Goal: Task Accomplishment & Management: Manage account settings

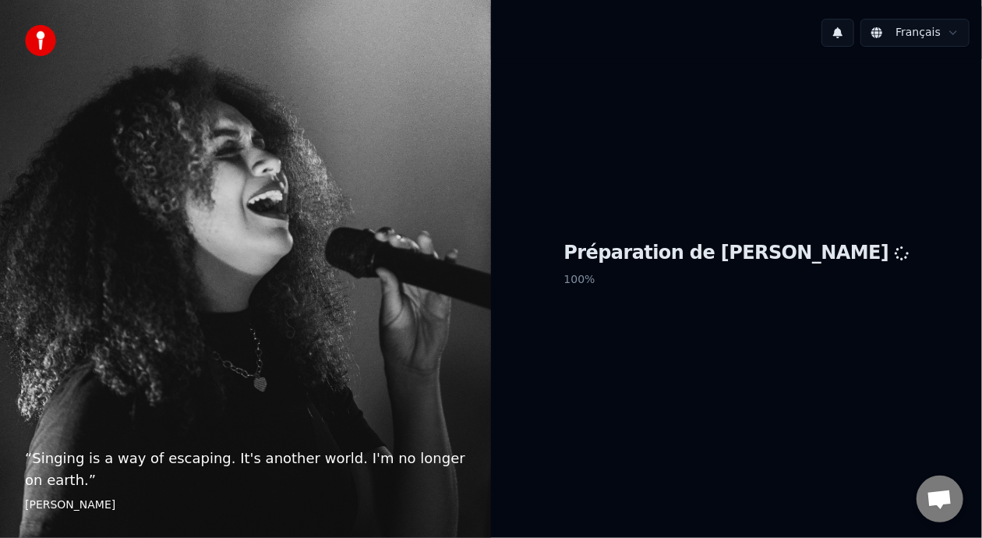
scroll to position [5, 0]
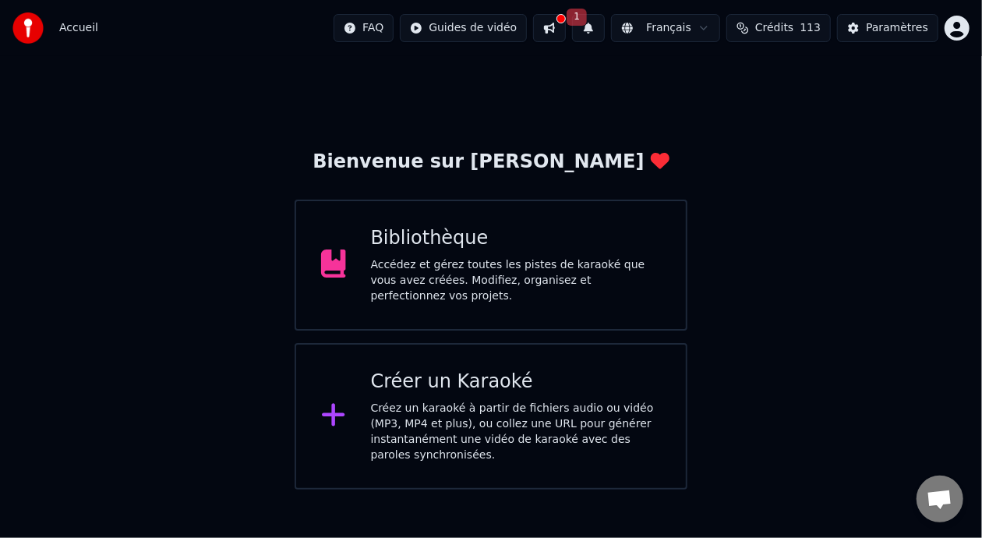
click at [496, 235] on div "Bibliothèque" at bounding box center [516, 238] width 291 height 25
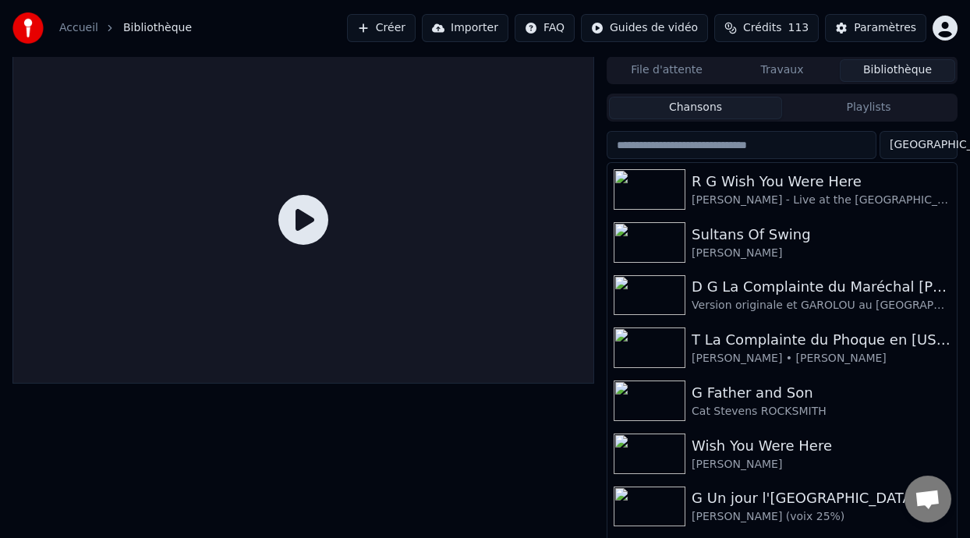
click at [886, 29] on div "Paramètres" at bounding box center [885, 28] width 62 height 16
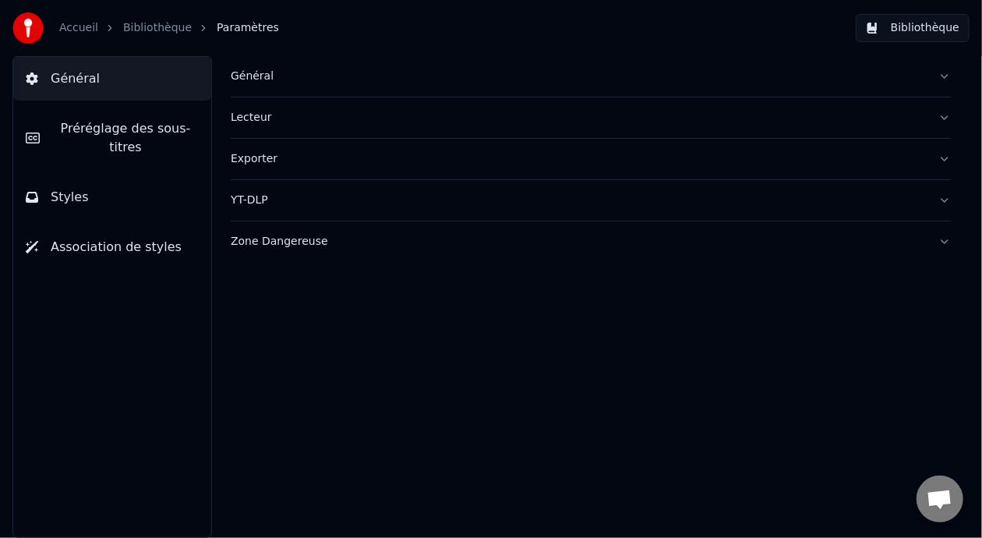
click at [150, 30] on link "Bibliothèque" at bounding box center [157, 28] width 69 height 16
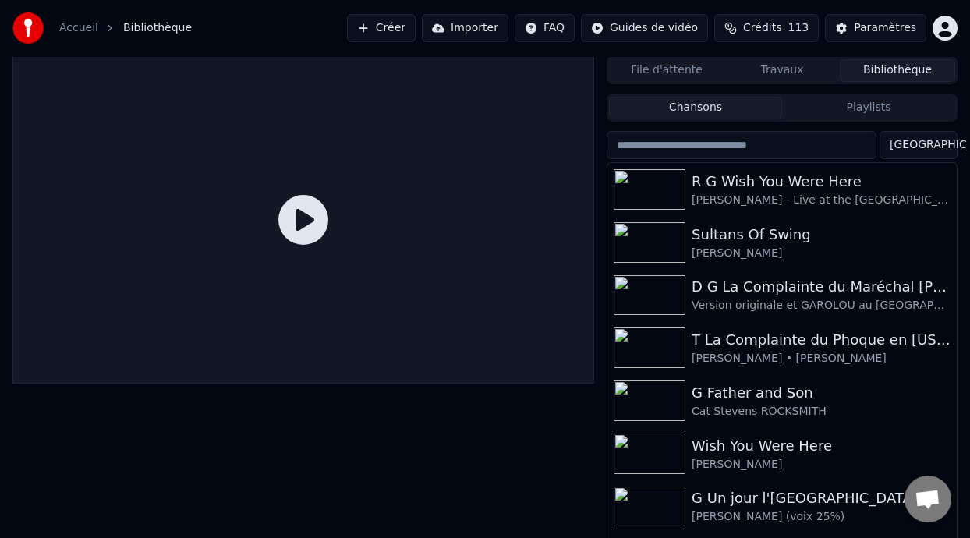
click at [76, 27] on link "Accueil" at bounding box center [78, 28] width 39 height 16
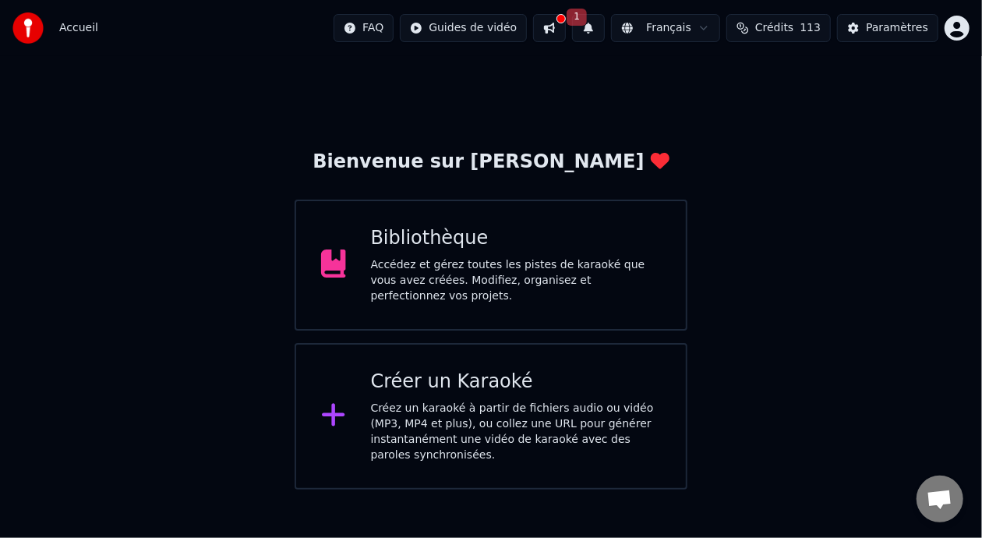
click at [554, 24] on button at bounding box center [549, 28] width 33 height 28
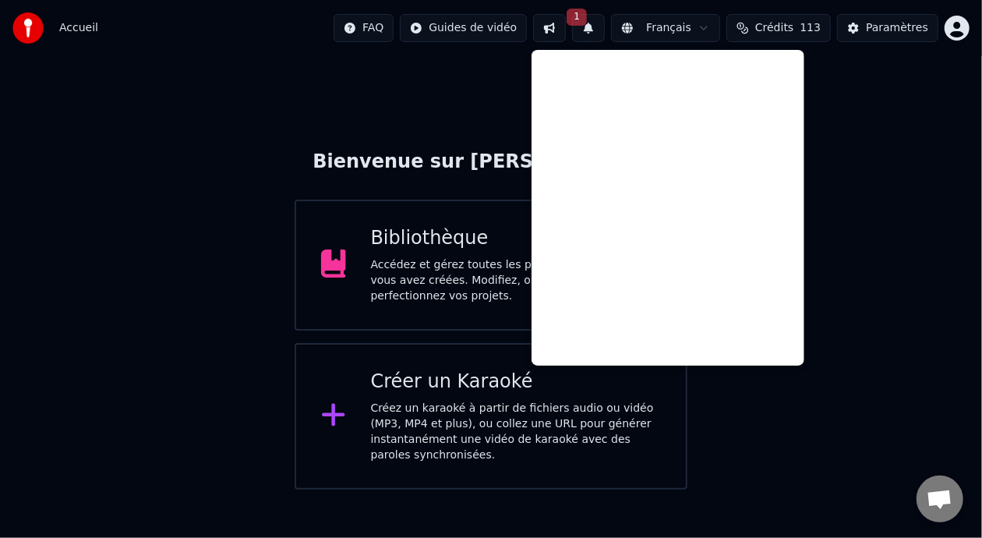
click at [890, 165] on div "Bienvenue sur Youka Bibliothèque Accédez et gérez toutes les pistes de karaoké …" at bounding box center [491, 272] width 982 height 433
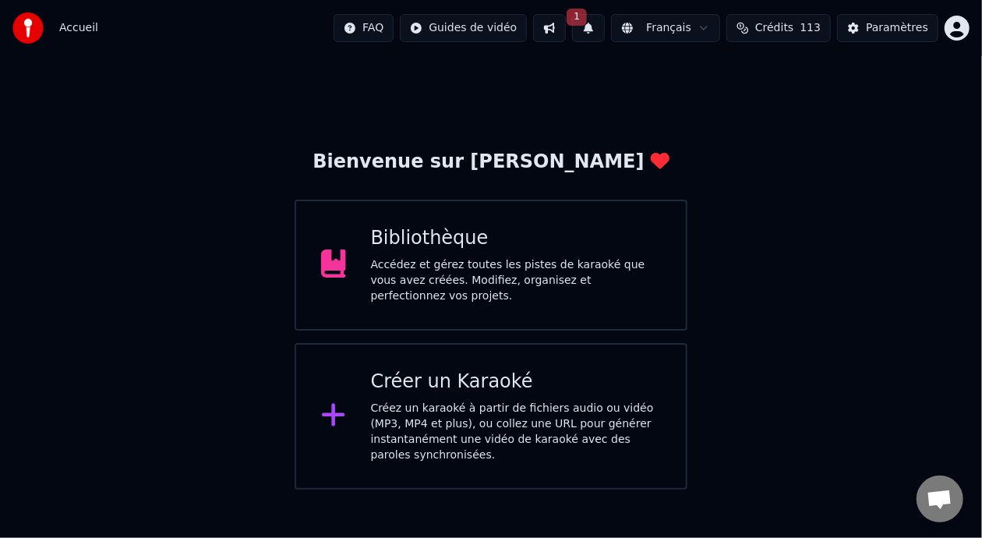
click at [592, 27] on button "1" at bounding box center [588, 28] width 33 height 28
click at [722, 74] on button "Mettre à Jour" at bounding box center [746, 77] width 97 height 28
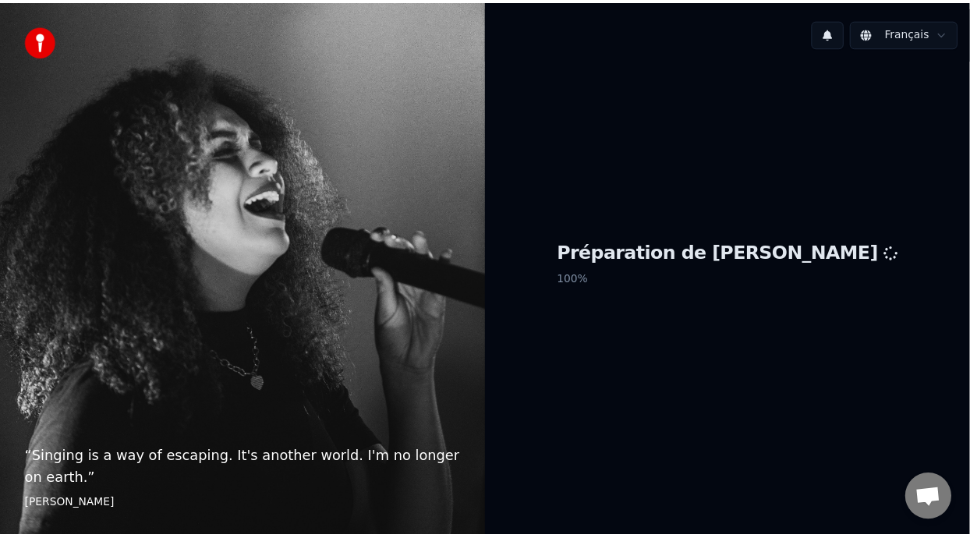
scroll to position [5, 0]
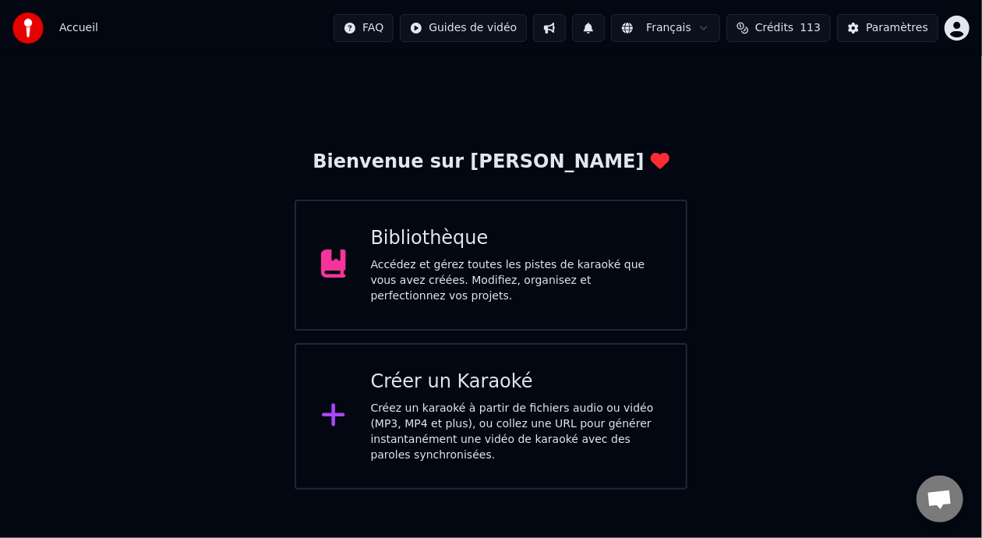
click at [533, 260] on div "Bibliothèque Accédez et gérez toutes les pistes de karaoké que vous avez créées…" at bounding box center [516, 265] width 291 height 78
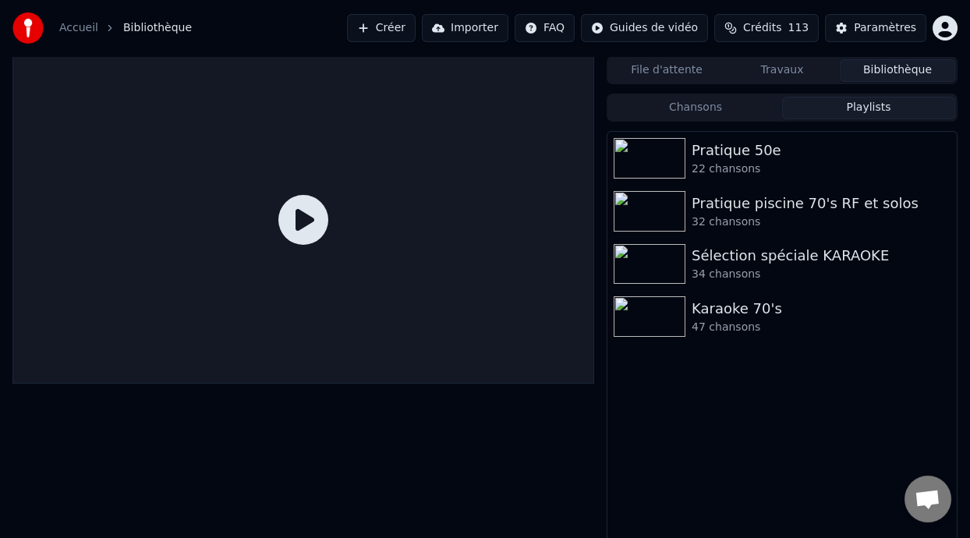
click at [862, 104] on button "Playlists" at bounding box center [868, 108] width 173 height 23
click at [739, 322] on div "47 chansons" at bounding box center [813, 328] width 243 height 16
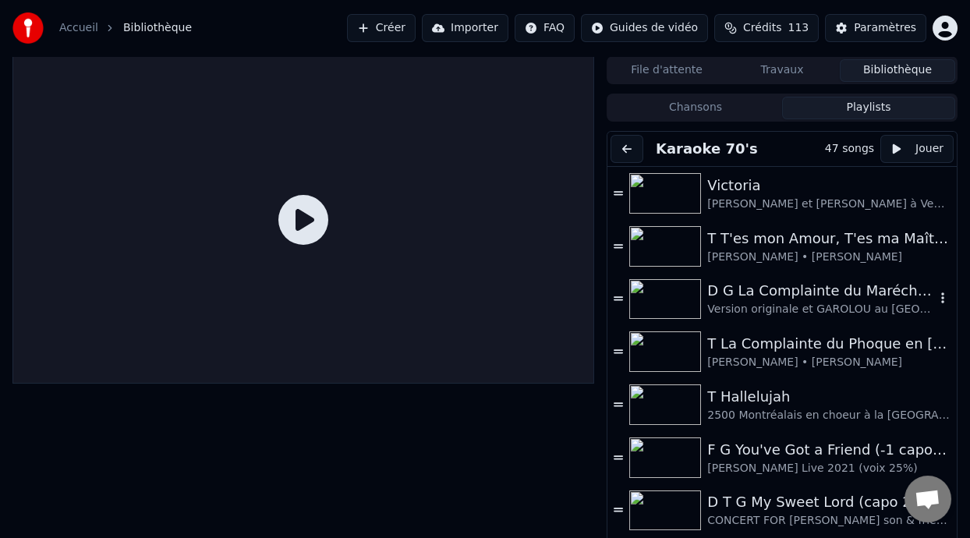
click at [781, 300] on div "D G La Complainte du Maréchal [PERSON_NAME] ON DANSE" at bounding box center [821, 291] width 228 height 22
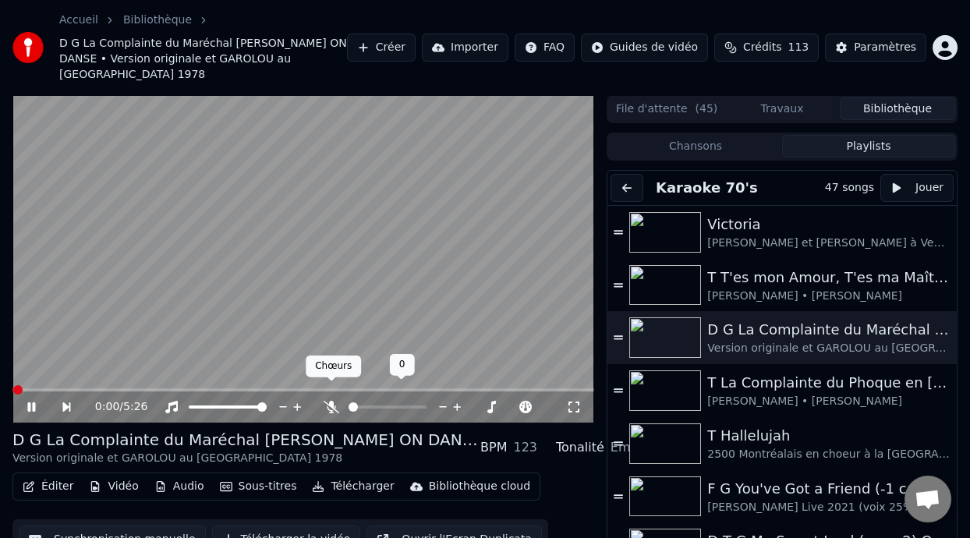
click at [327, 401] on icon at bounding box center [332, 407] width 16 height 12
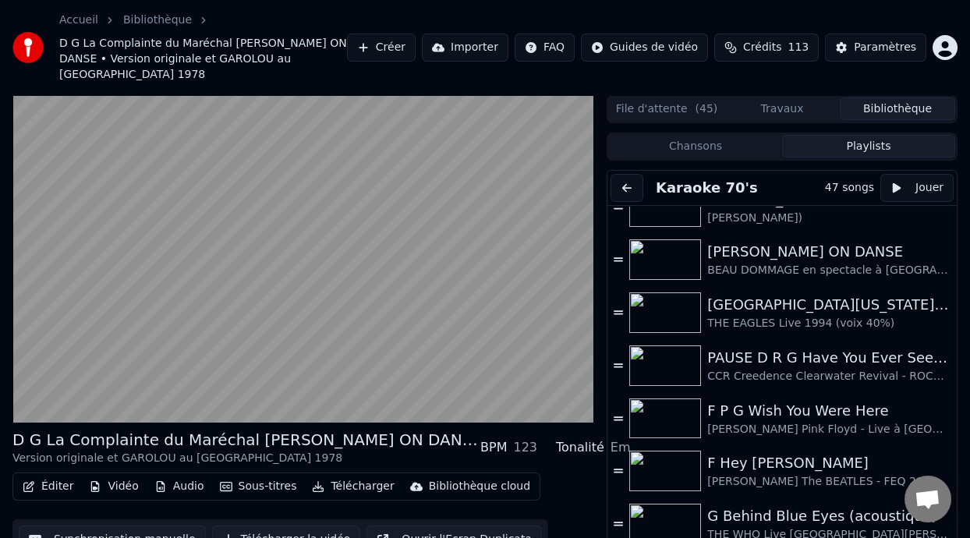
scroll to position [494, 0]
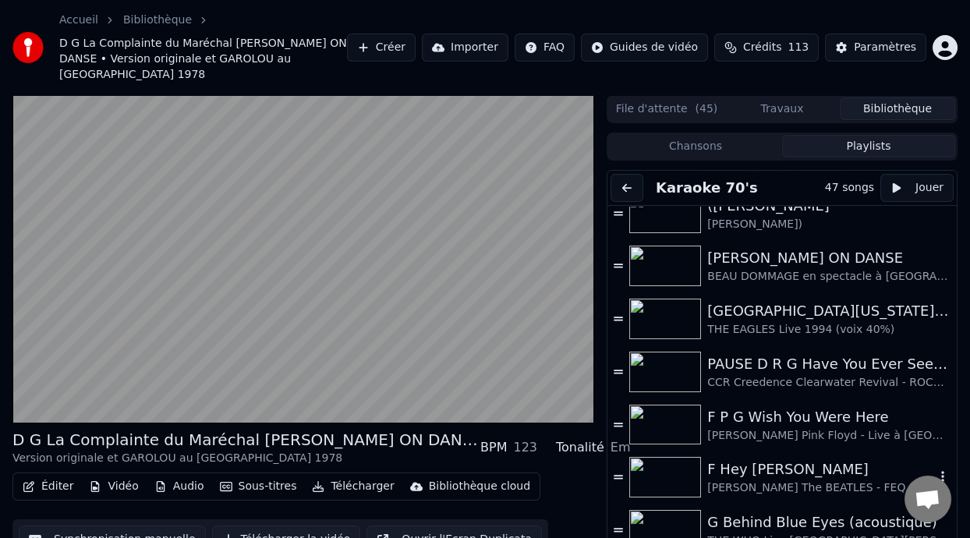
click at [753, 462] on div "F Hey Jude" at bounding box center [821, 469] width 228 height 22
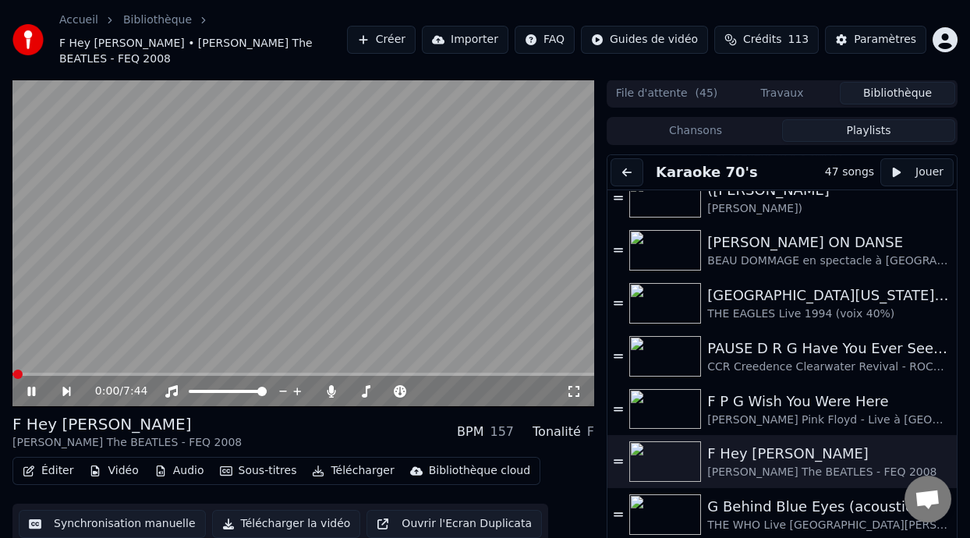
click at [58, 460] on button "Éditer" at bounding box center [47, 471] width 63 height 22
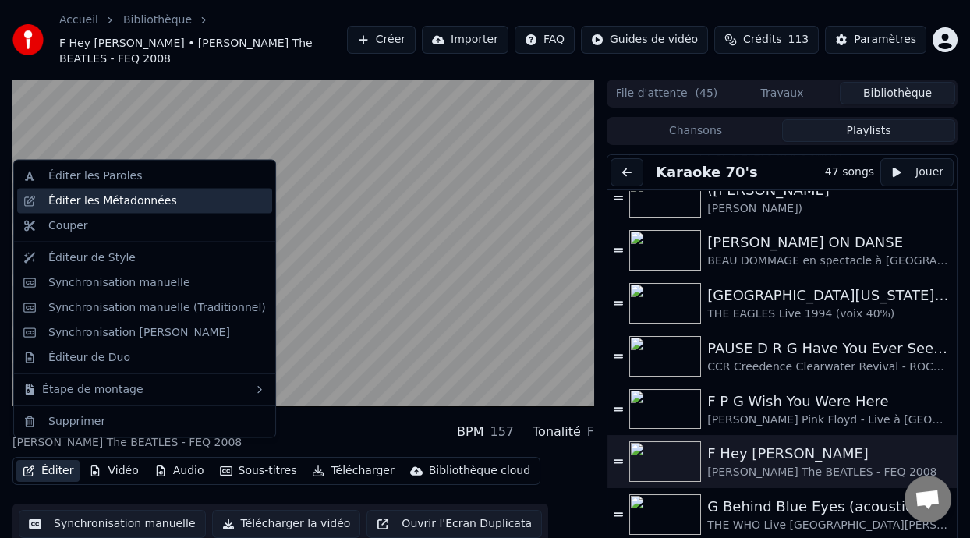
click at [165, 197] on div "Éditer les Métadonnées" at bounding box center [157, 201] width 218 height 16
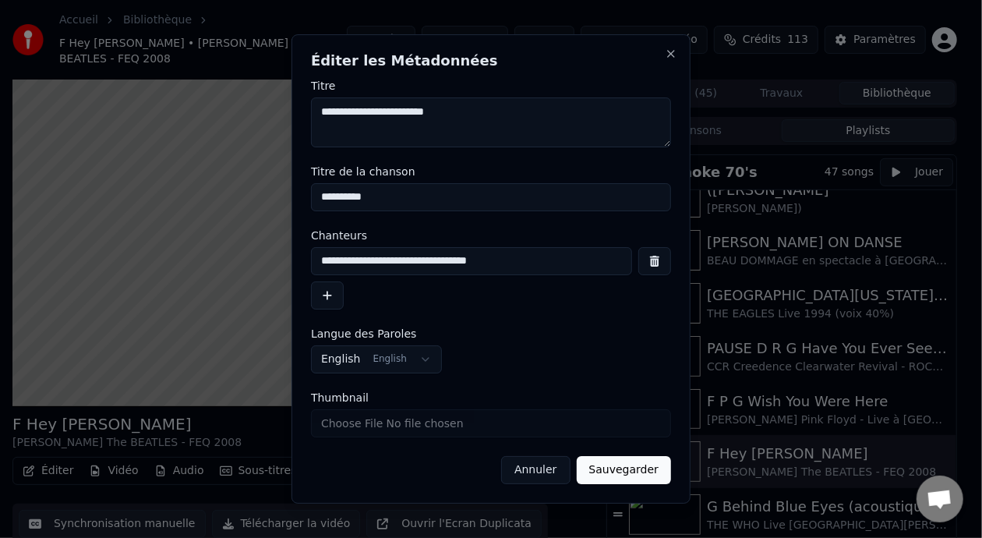
click at [326, 198] on input "**********" at bounding box center [491, 197] width 360 height 28
type input "**********"
click at [641, 470] on button "Sauvegarder" at bounding box center [624, 470] width 94 height 28
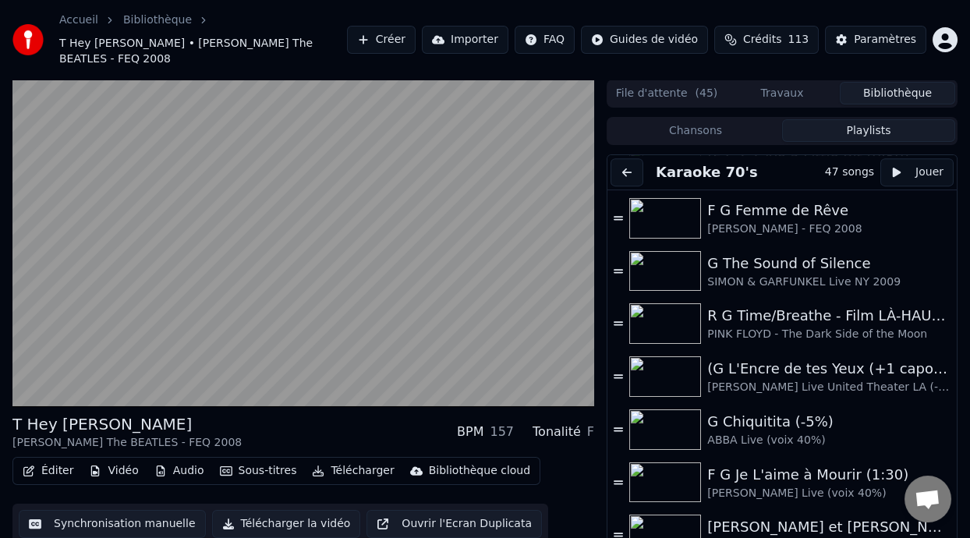
scroll to position [1955, 0]
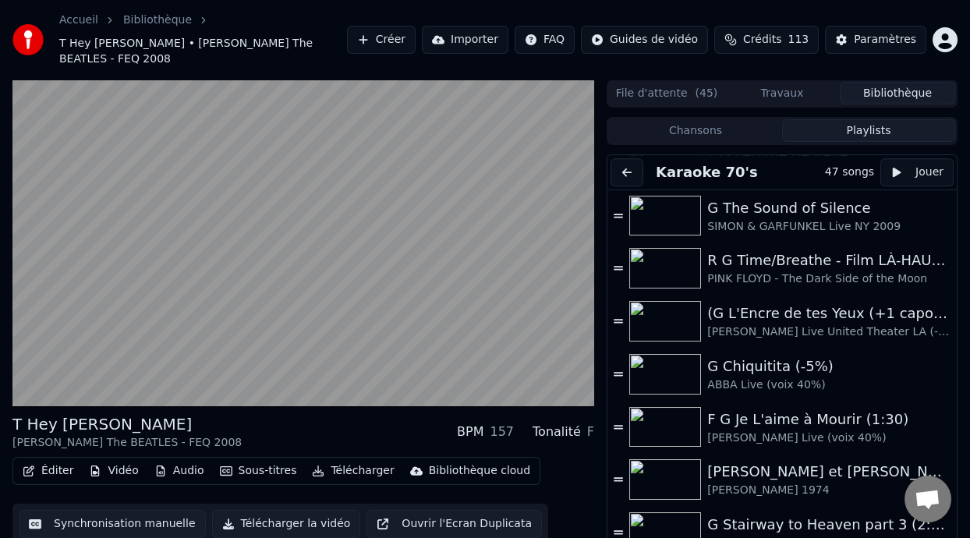
click at [547, 457] on div "Éditer Vidéo Audio Sous-titres Télécharger Bibliothèque cloud Synchronisation m…" at bounding box center [303, 500] width 582 height 87
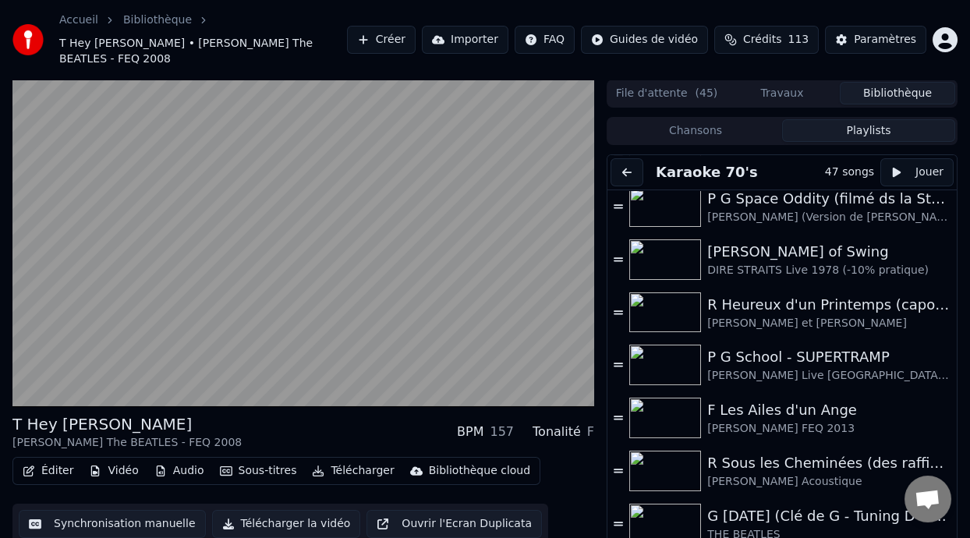
scroll to position [1007, 0]
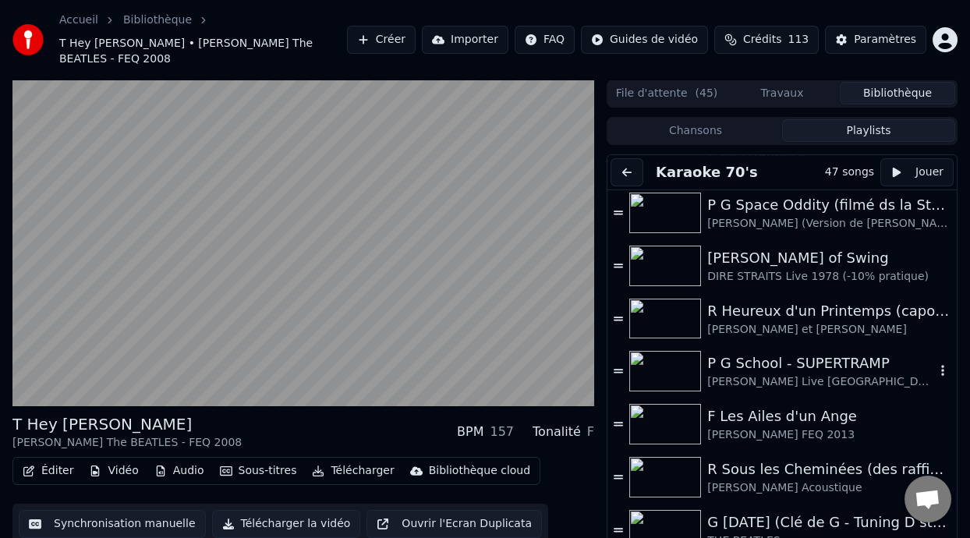
click at [812, 352] on div "P G School - SUPERTRAMP" at bounding box center [821, 363] width 228 height 22
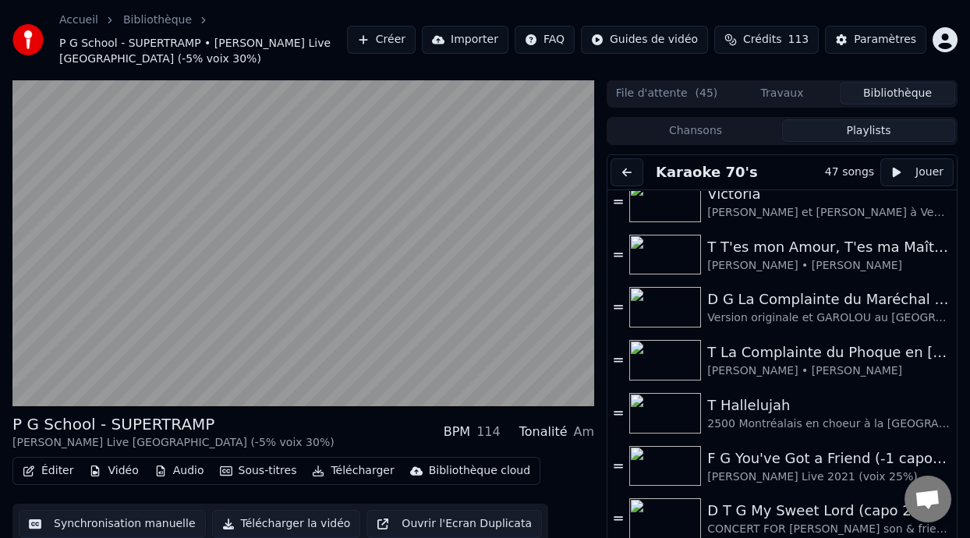
scroll to position [0, 0]
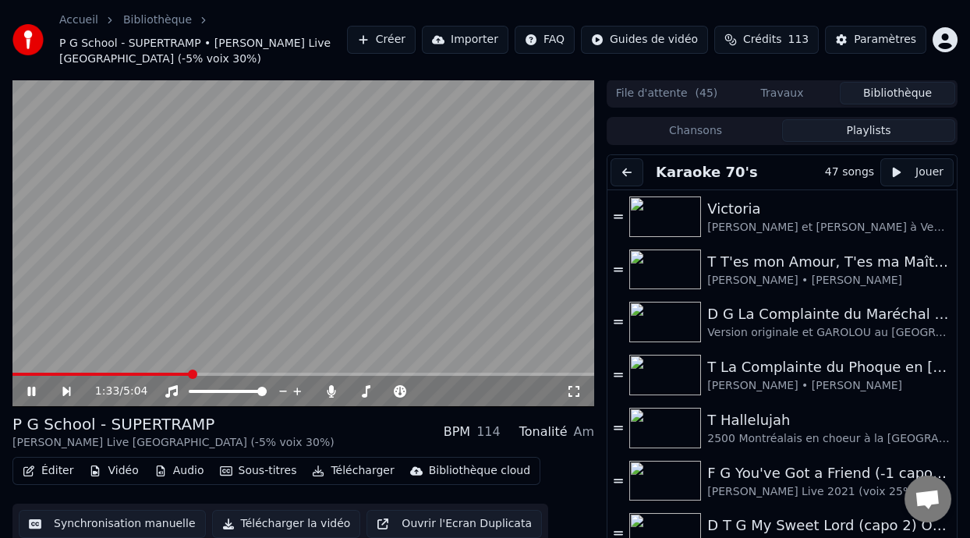
click at [30, 391] on icon at bounding box center [42, 391] width 35 height 12
